Goal: Information Seeking & Learning: Learn about a topic

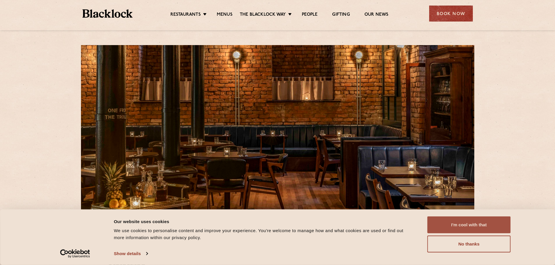
click at [483, 225] on button "I'm cool with that" at bounding box center [468, 225] width 83 height 17
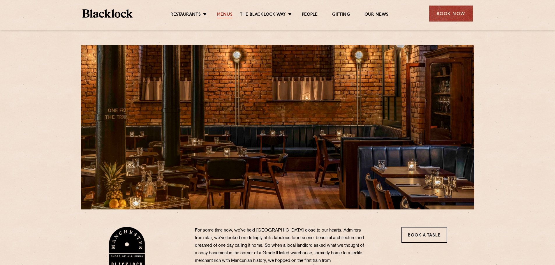
click at [226, 13] on link "Menus" at bounding box center [225, 15] width 16 height 6
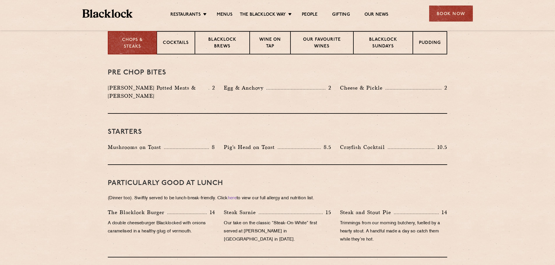
scroll to position [174, 0]
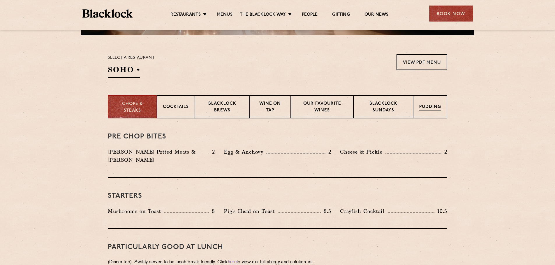
click at [433, 105] on p "Pudding" at bounding box center [430, 107] width 22 height 7
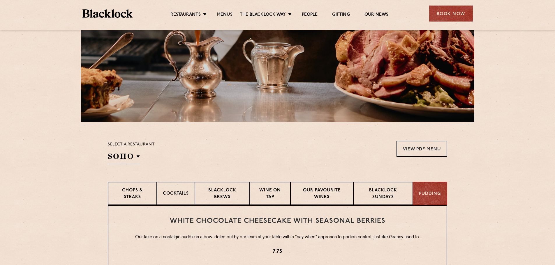
scroll to position [87, 0]
